Goal: Find specific page/section: Find specific page/section

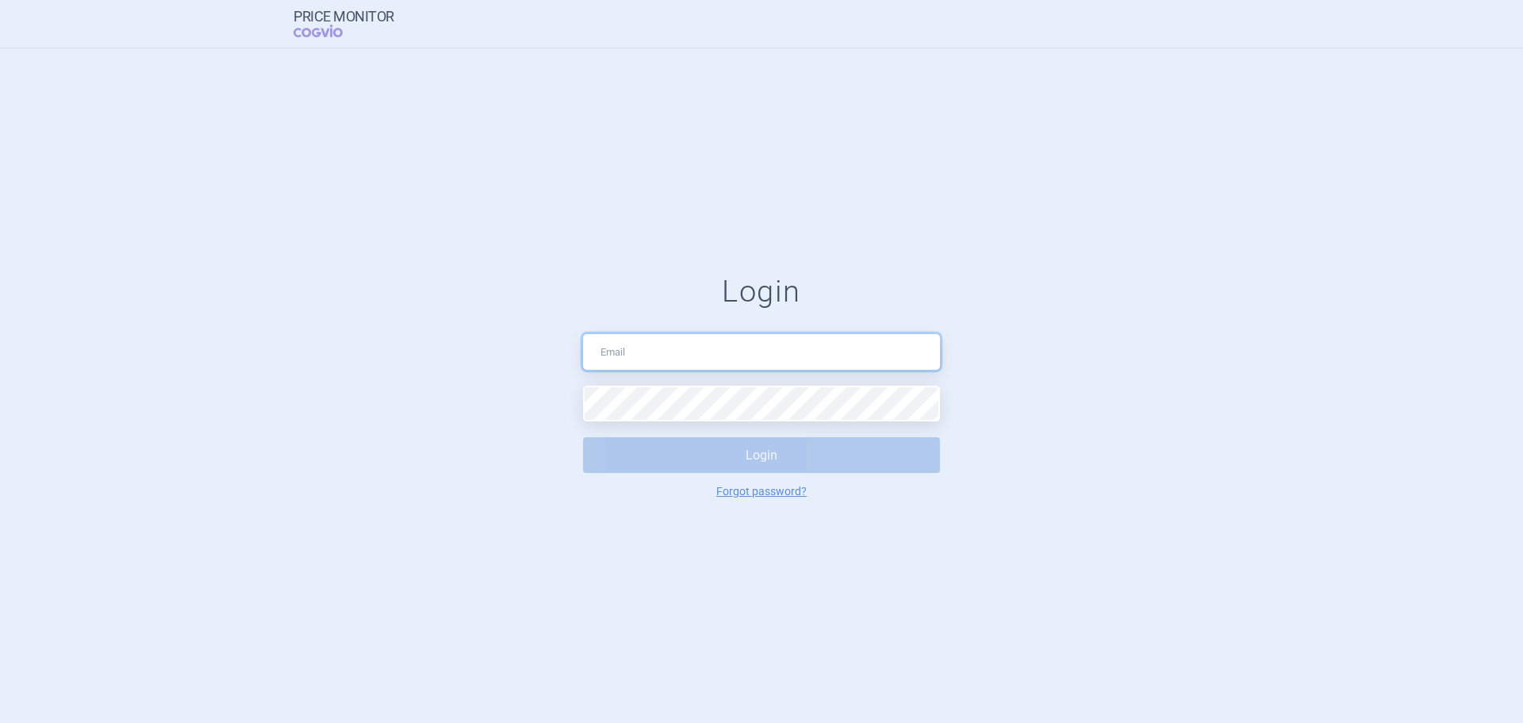
click at [647, 343] on input "text" at bounding box center [761, 352] width 357 height 36
drag, startPoint x: 760, startPoint y: 354, endPoint x: 544, endPoint y: 359, distance: 215.8
click at [544, 359] on form "[PERSON_NAME] [PERSON_NAME][EMAIL_ADDRESS][DOMAIN_NAME] Login Forgot password?" at bounding box center [762, 386] width 1460 height 224
type input "[PERSON_NAME][EMAIL_ADDRESS][DOMAIN_NAME]"
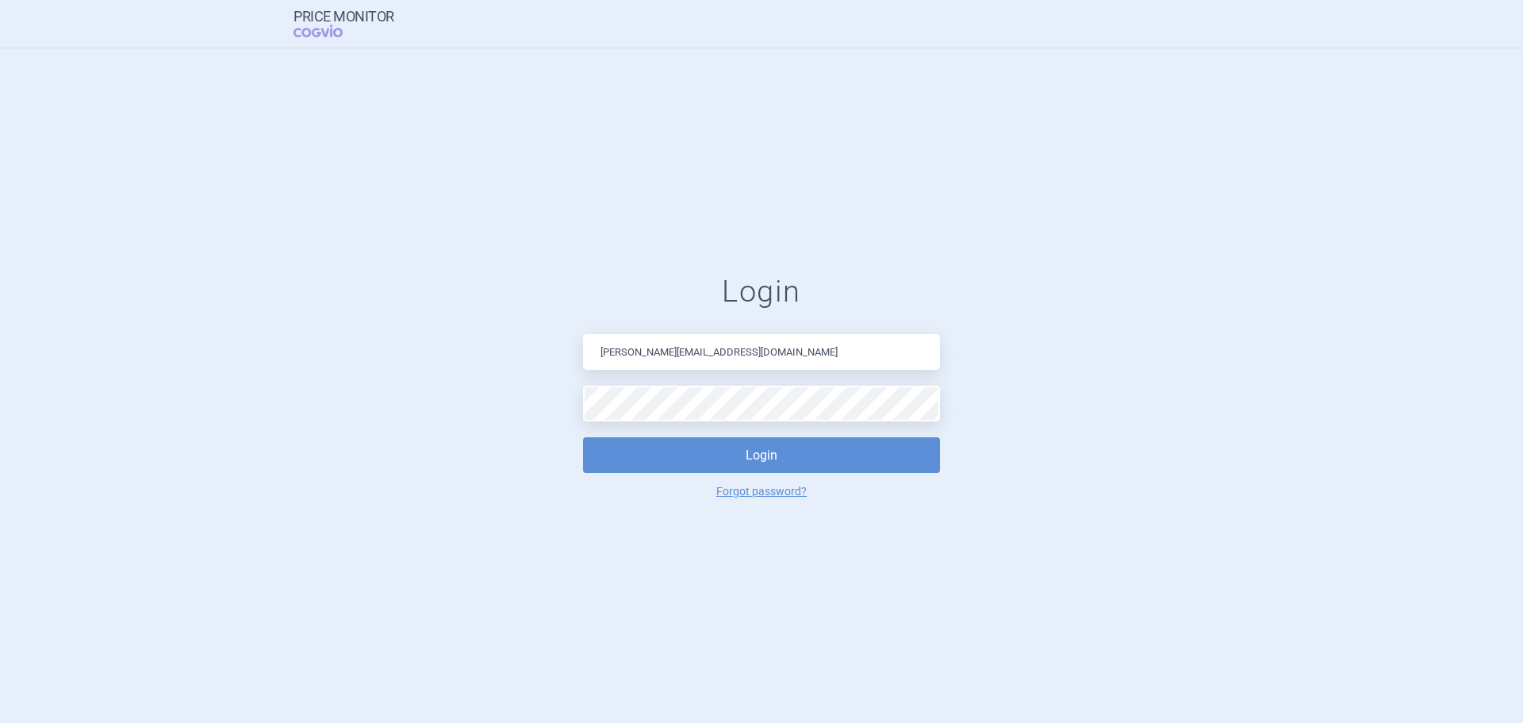
click at [757, 474] on div "Login [PERSON_NAME][EMAIL_ADDRESS][DOMAIN_NAME] Login Forgot password?" at bounding box center [761, 386] width 357 height 224
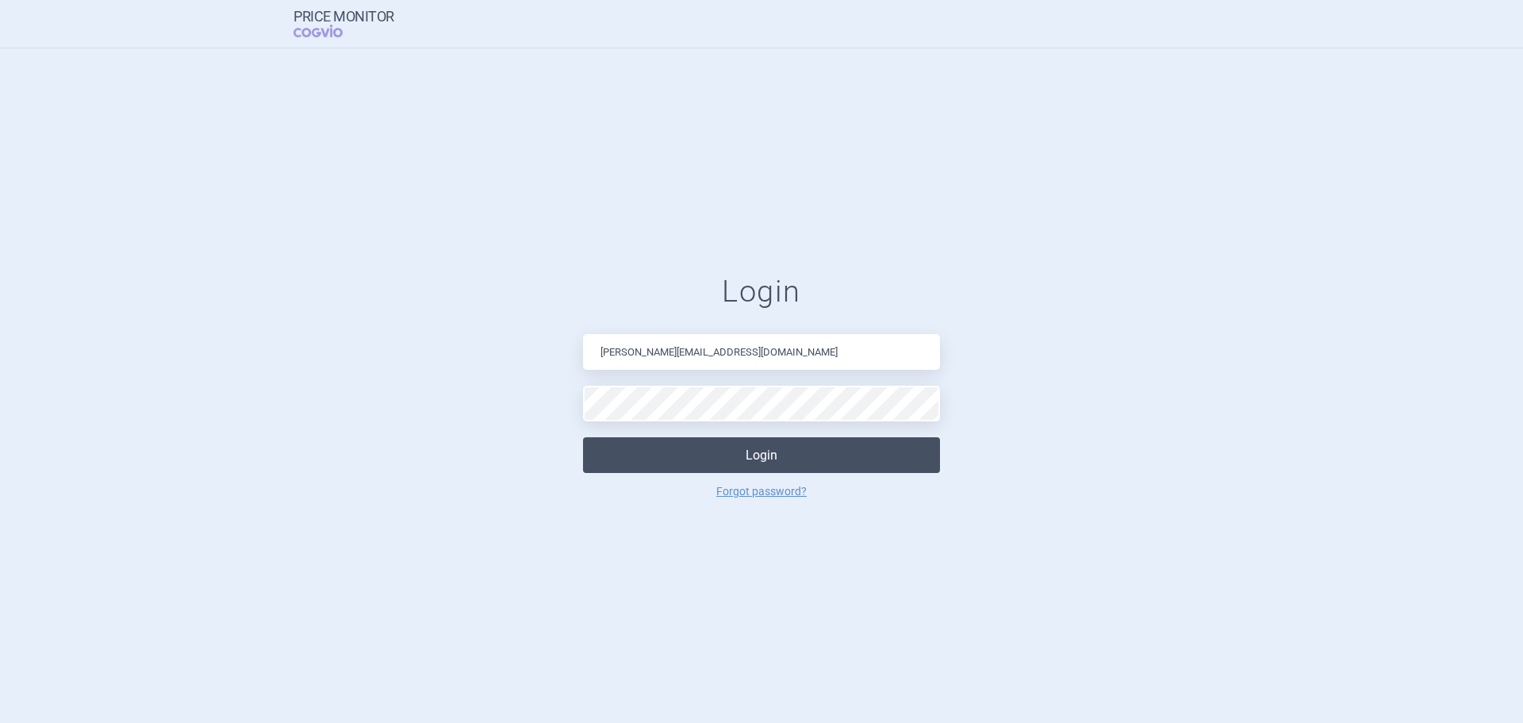
click at [754, 464] on button "Login" at bounding box center [761, 455] width 357 height 36
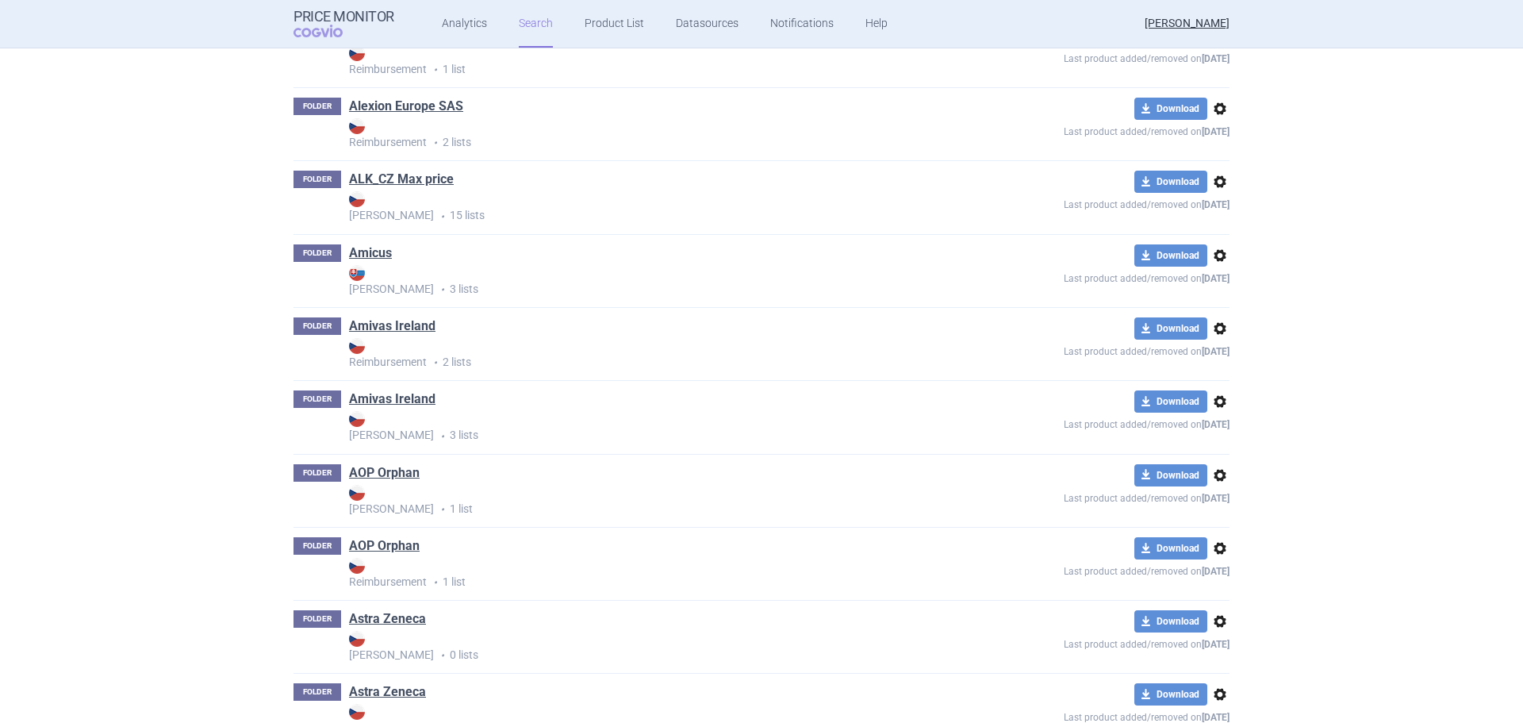
scroll to position [317, 0]
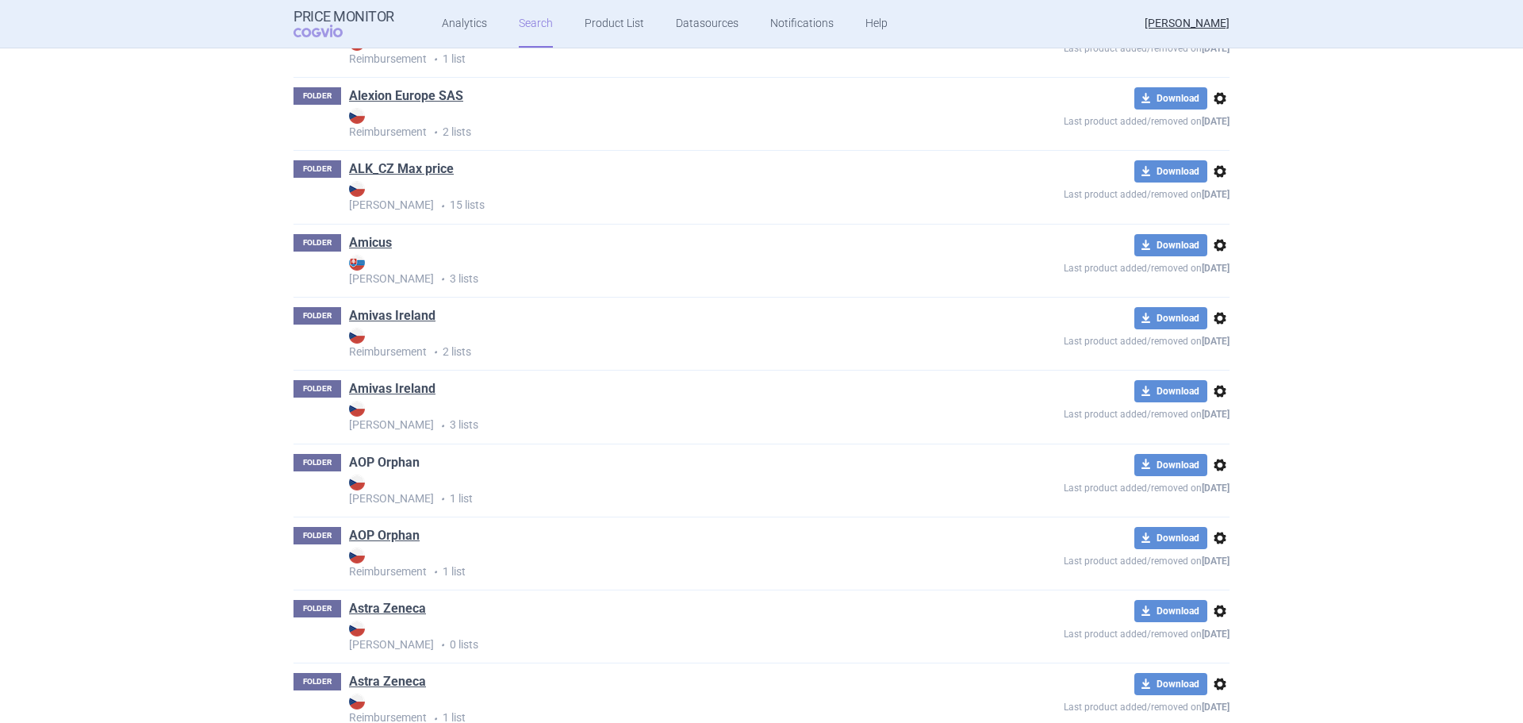
click at [399, 463] on link "AOP Orphan" at bounding box center [384, 462] width 71 height 17
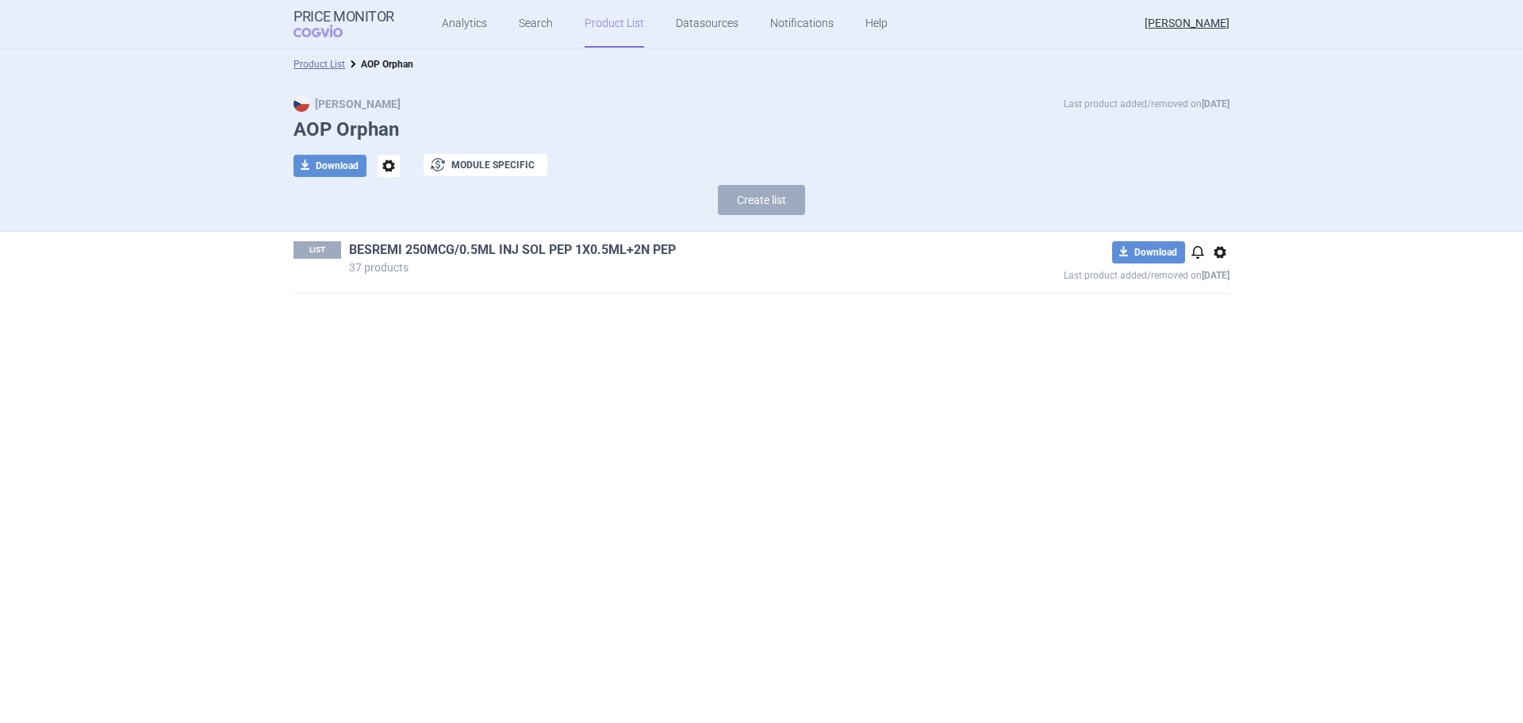
click at [485, 248] on link "BESREMI 250MCG/0.5ML INJ SOL PEP 1X0.5ML+2N PEP" at bounding box center [512, 249] width 327 height 17
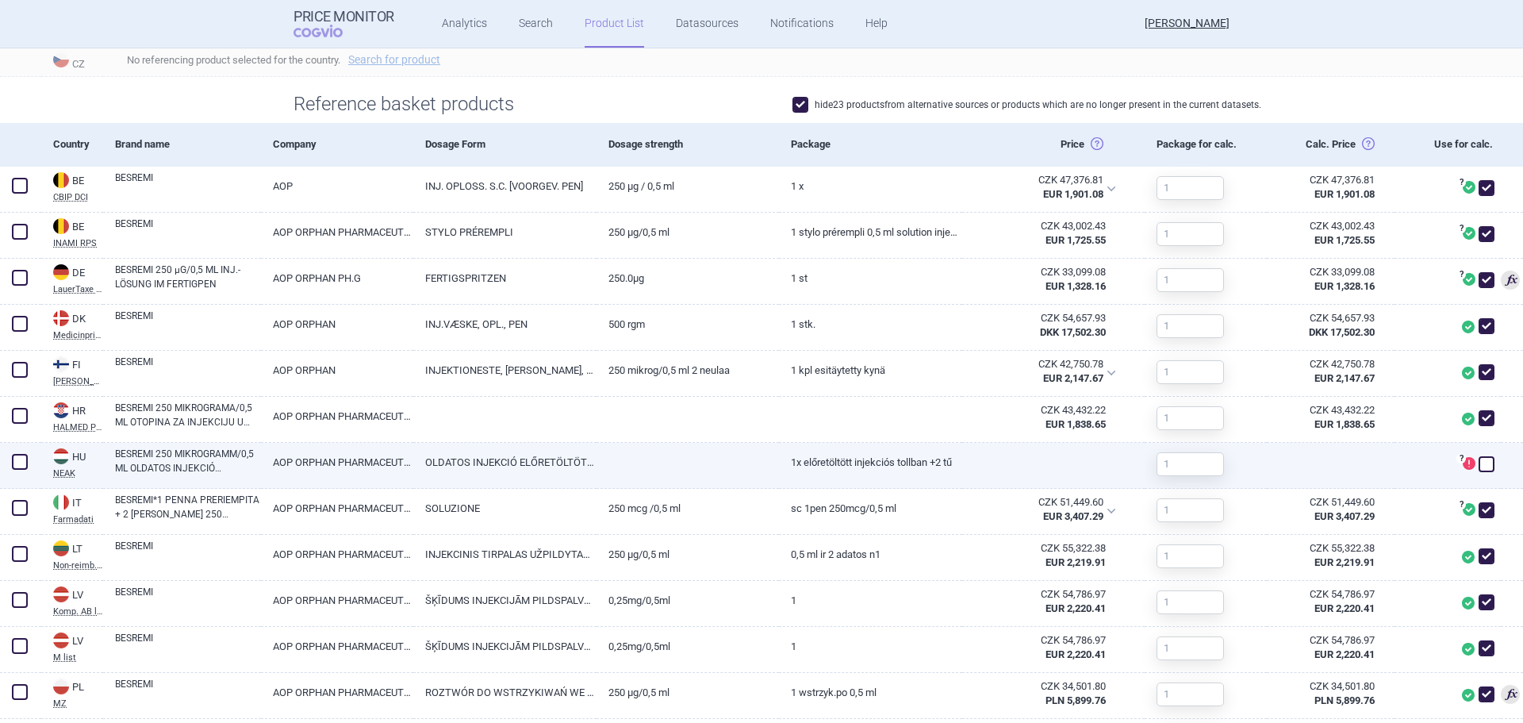
scroll to position [555, 0]
